Goal: Task Accomplishment & Management: Complete application form

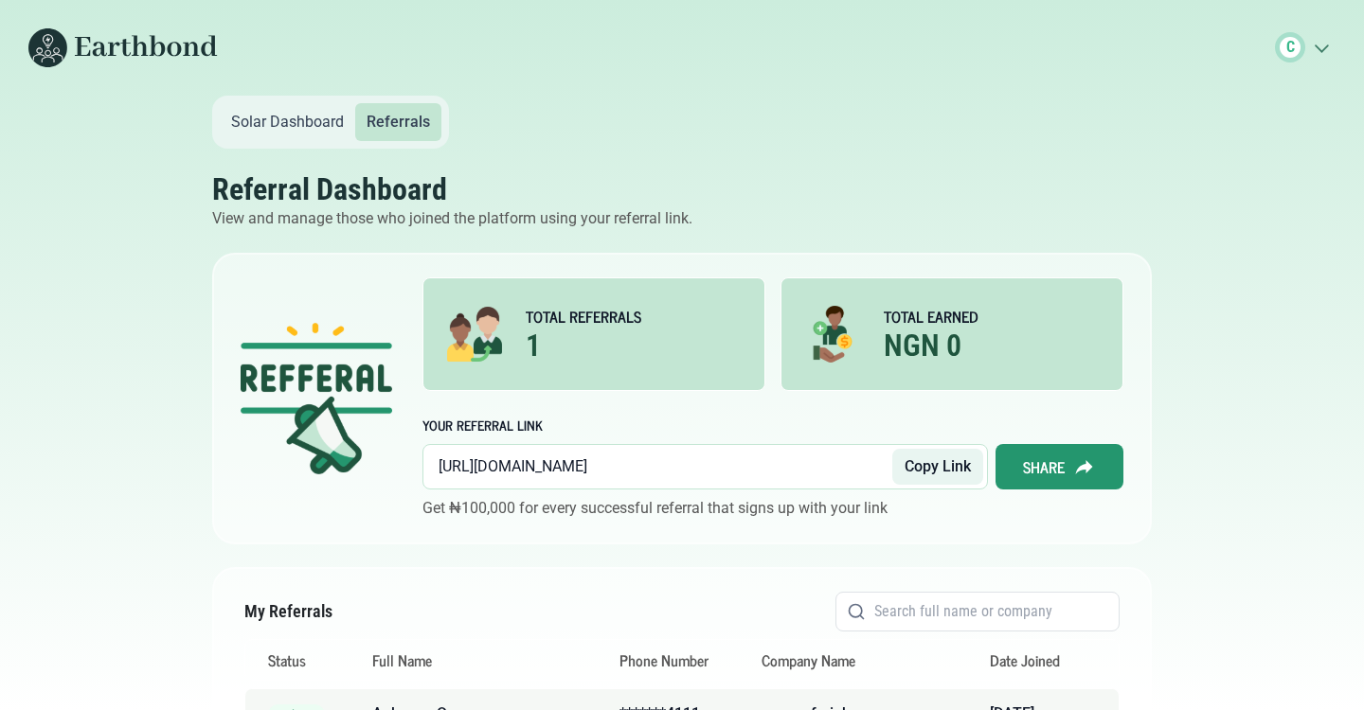
click at [289, 117] on link "Solar Dashboard" at bounding box center [287, 122] width 135 height 38
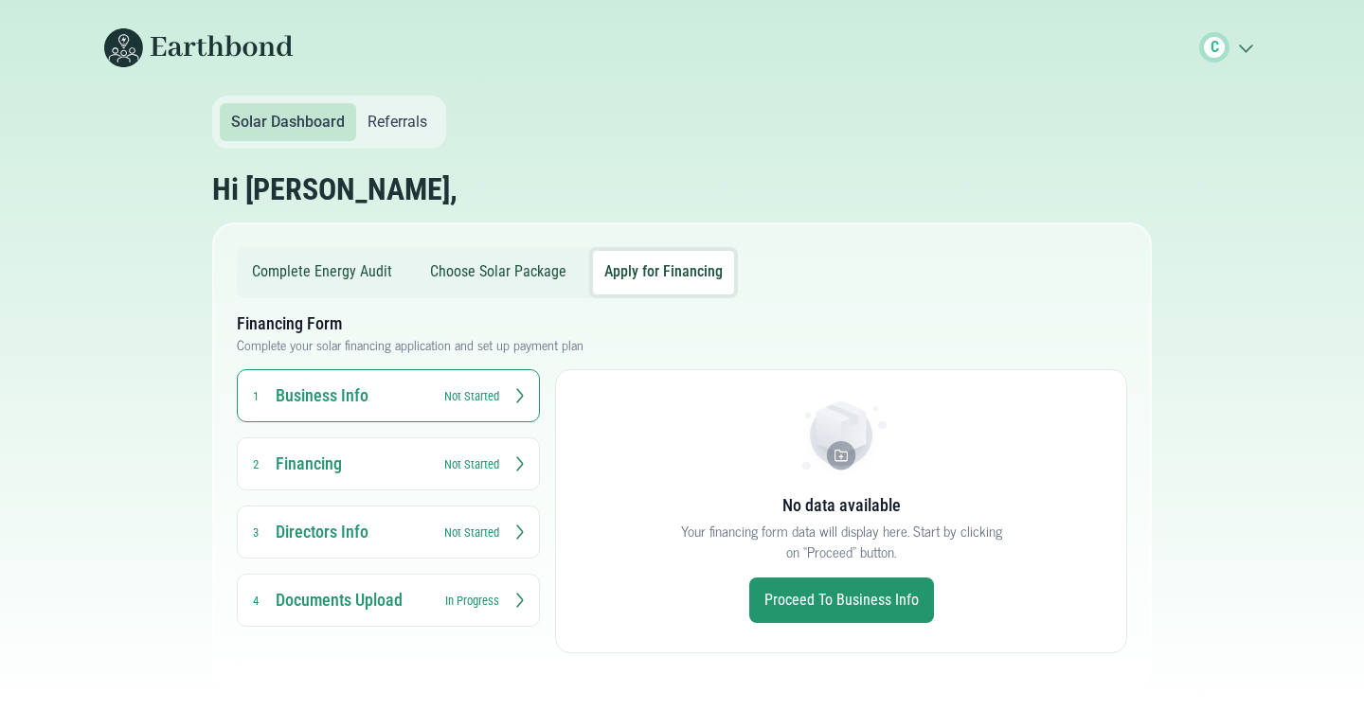
click at [328, 270] on button "Complete Energy Audit" at bounding box center [322, 273] width 163 height 44
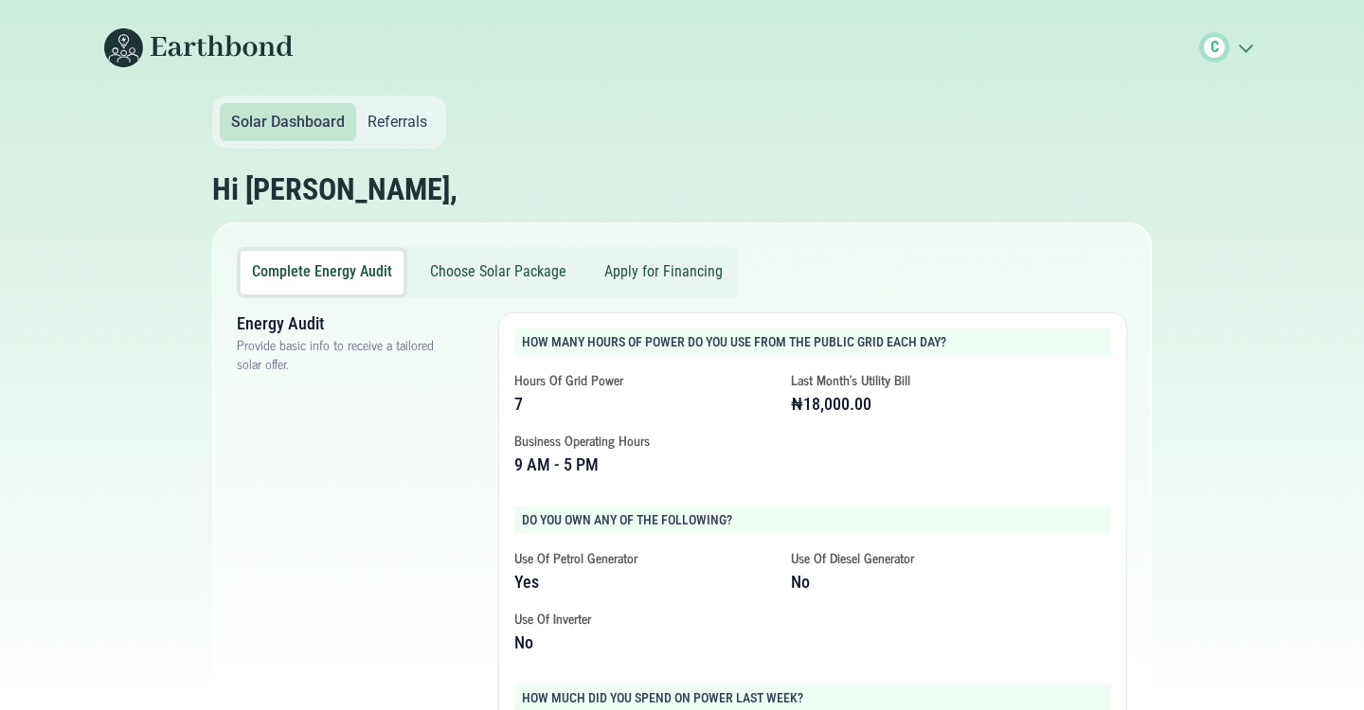
click at [529, 276] on button "Choose Solar Package" at bounding box center [498, 273] width 159 height 44
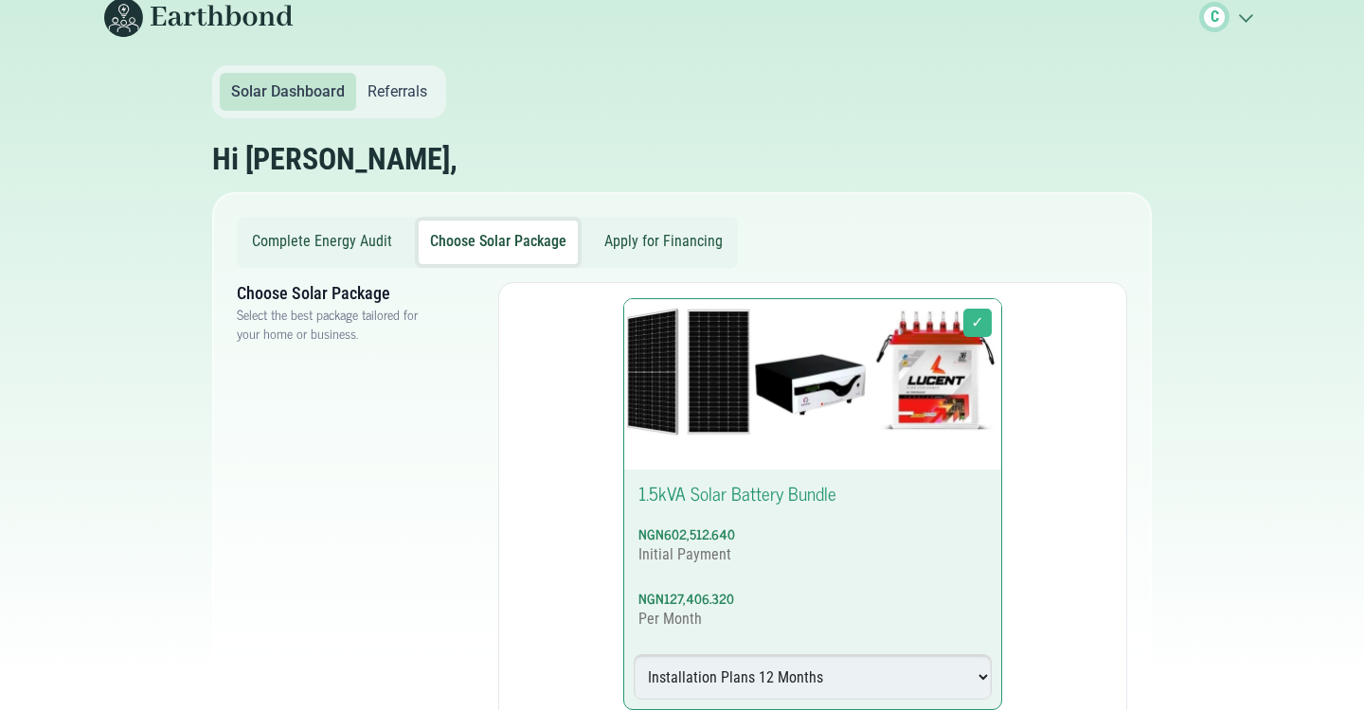
scroll to position [20, 0]
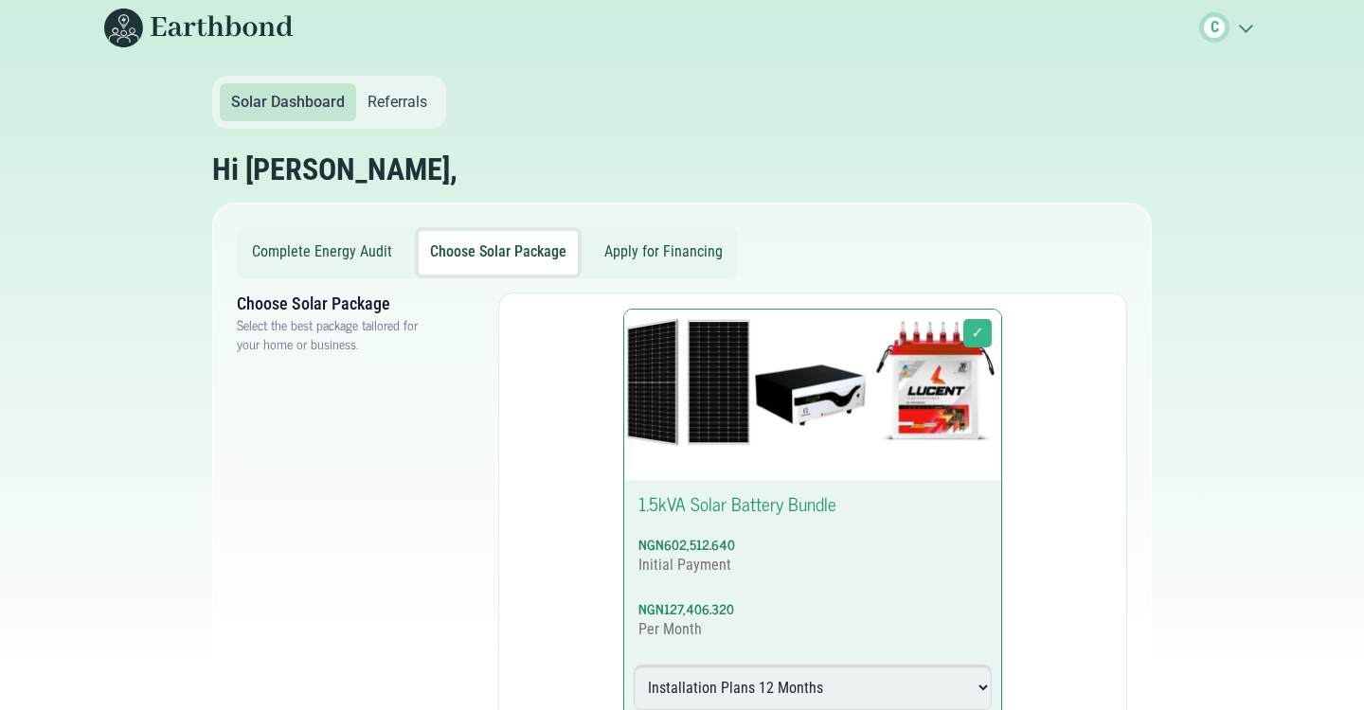
click at [655, 246] on button "Apply for Financing" at bounding box center [663, 253] width 141 height 44
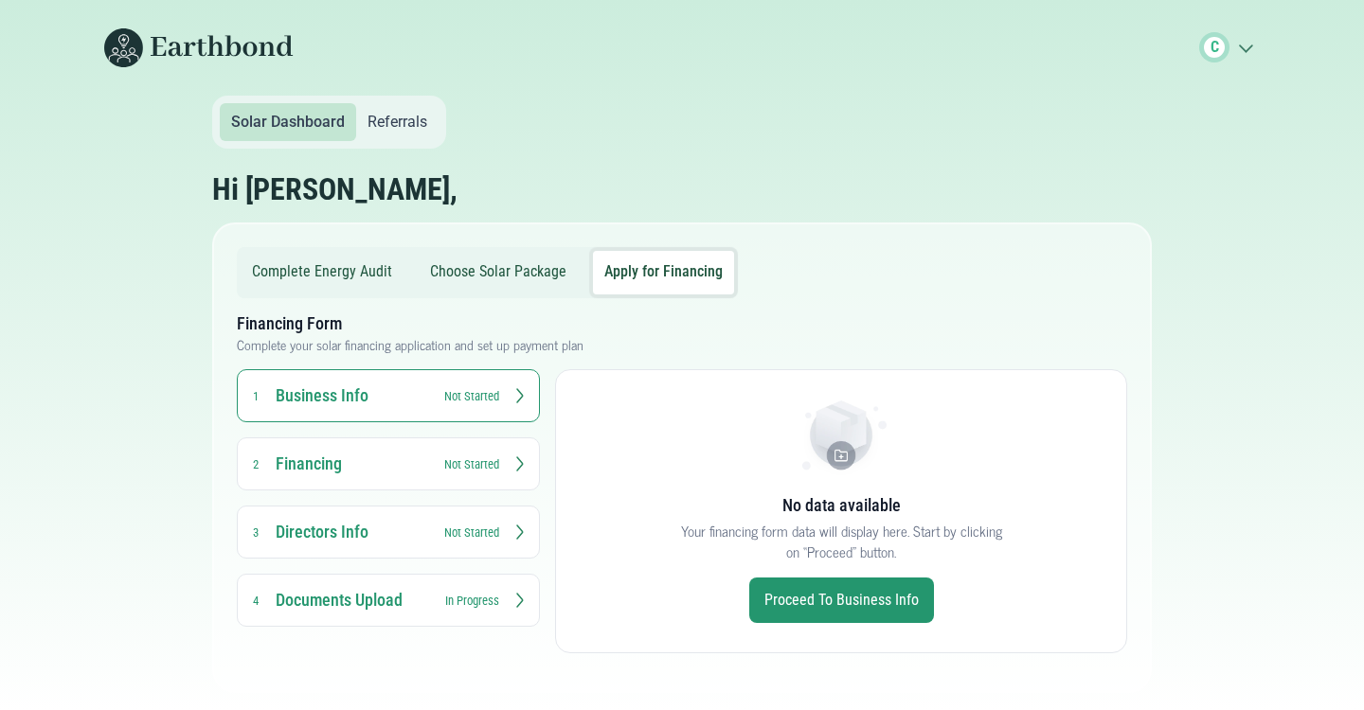
click at [789, 609] on link "Proceed to Business Info" at bounding box center [841, 600] width 185 height 45
